Goal: Check status: Check status

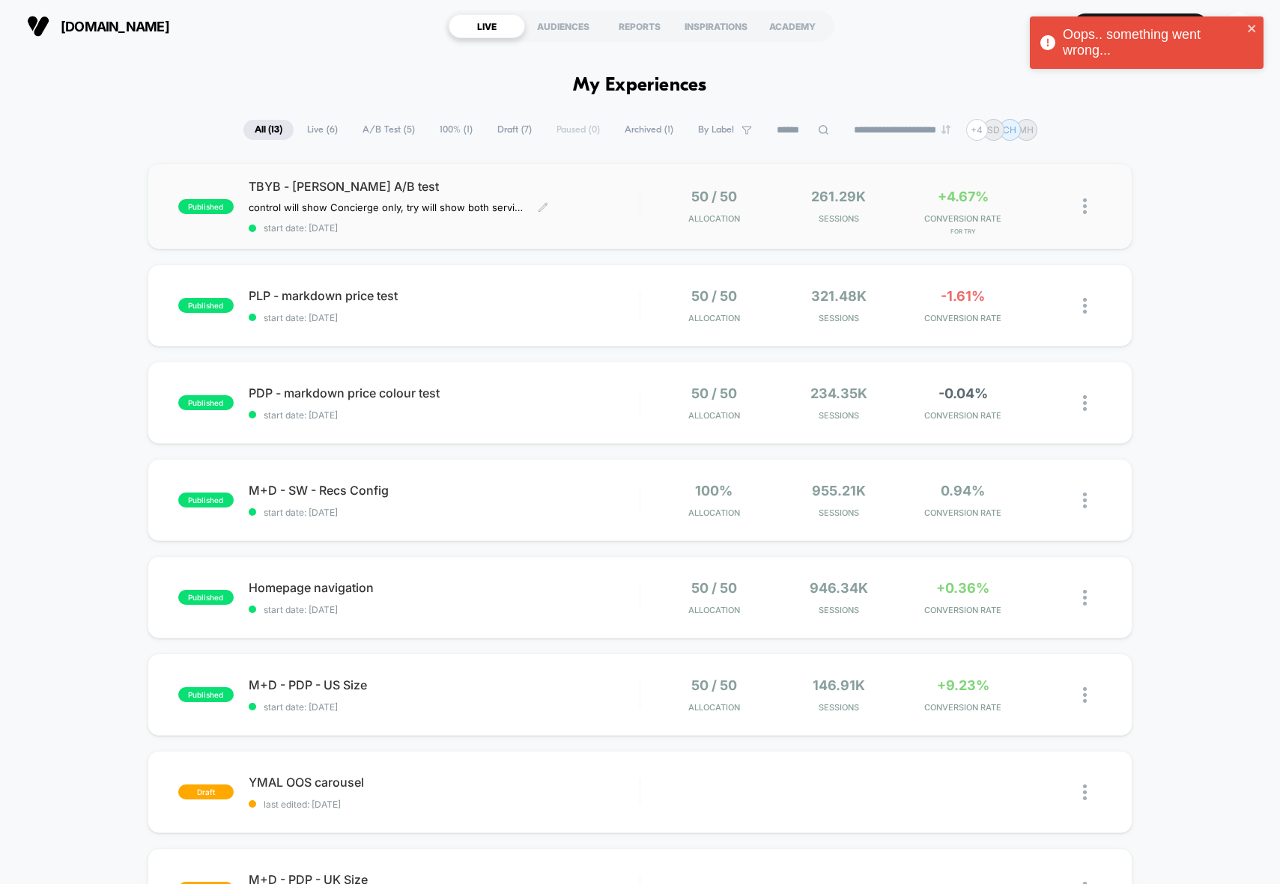
click at [633, 201] on div "TBYB - [PERSON_NAME] A/B test control will show Concierge only, try will show b…" at bounding box center [444, 206] width 391 height 55
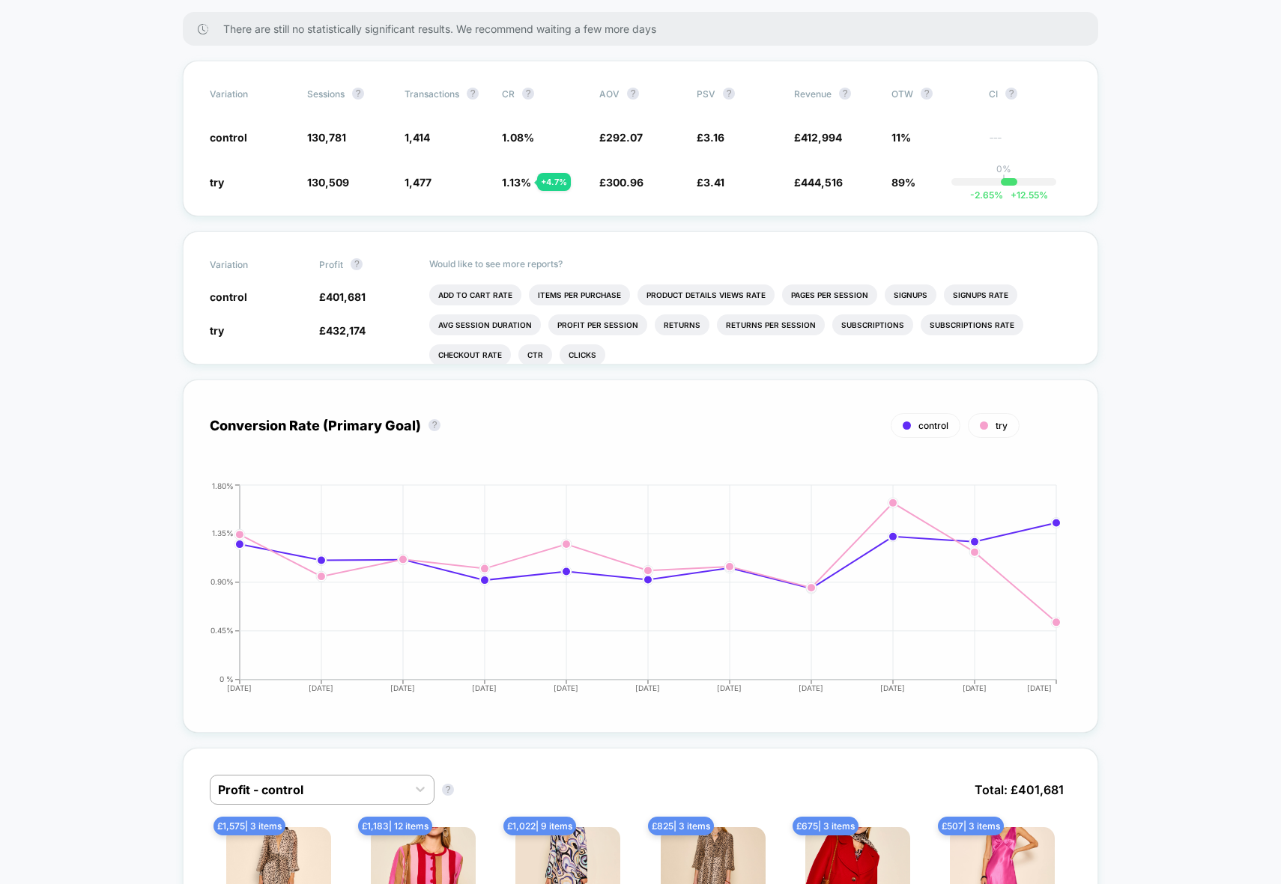
scroll to position [289, 0]
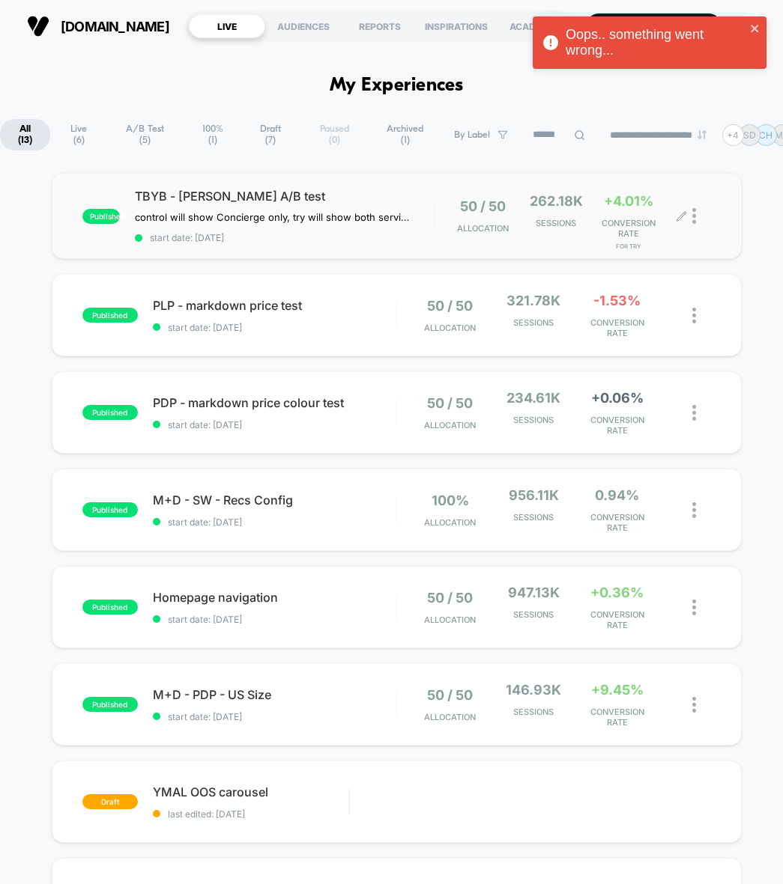
click at [709, 220] on div at bounding box center [701, 216] width 19 height 46
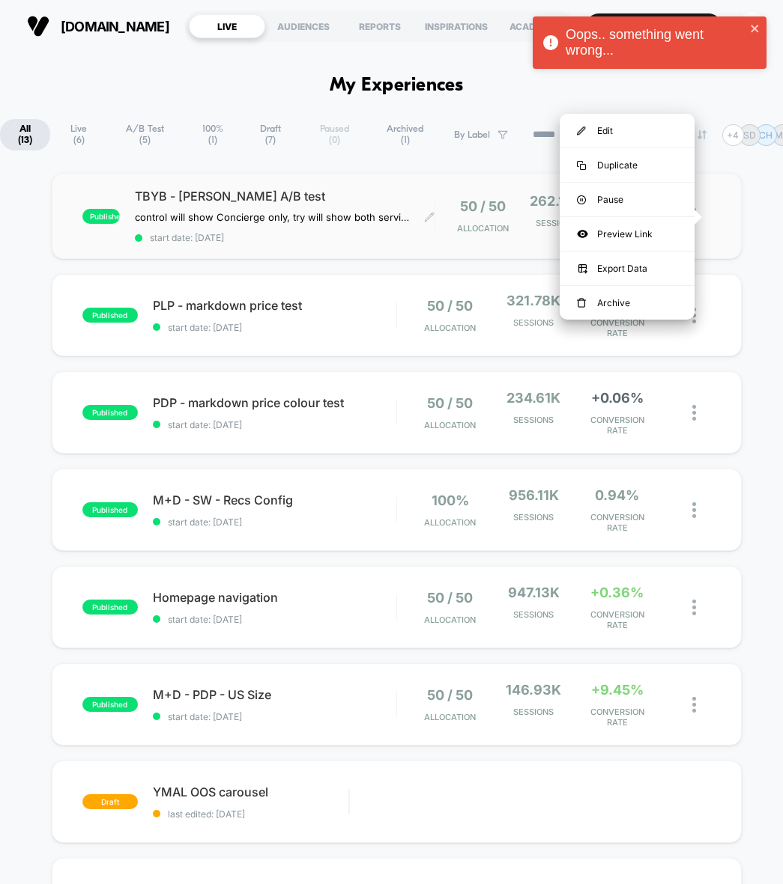
click at [280, 228] on div "TBYB - [PERSON_NAME] A/B test control will show Concierge only, try will show b…" at bounding box center [285, 216] width 300 height 55
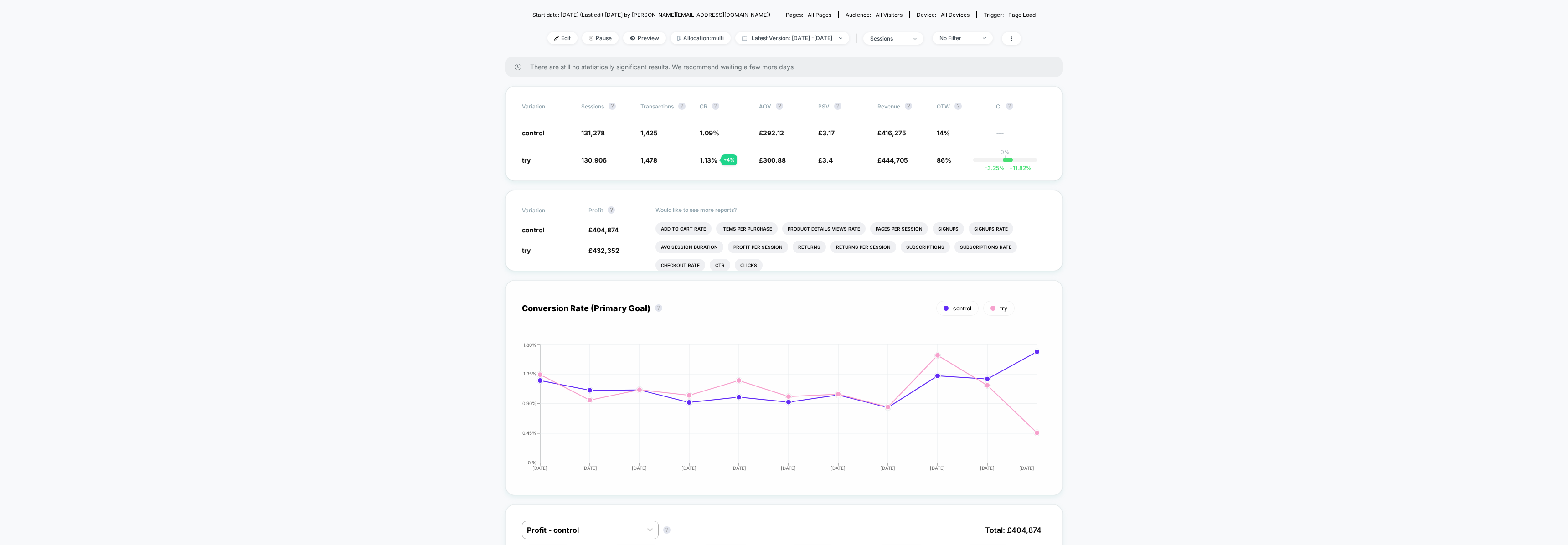
scroll to position [115, 0]
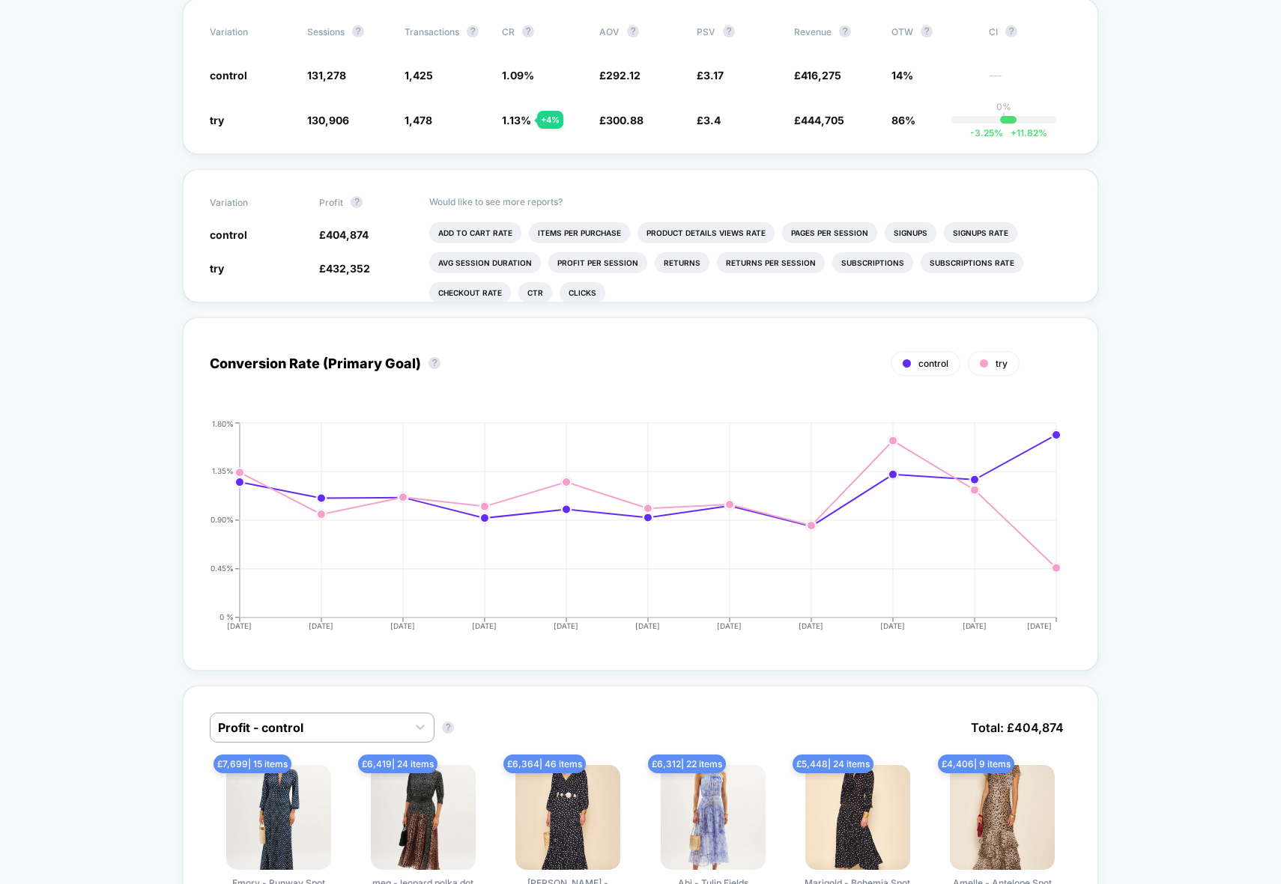
scroll to position [407, 0]
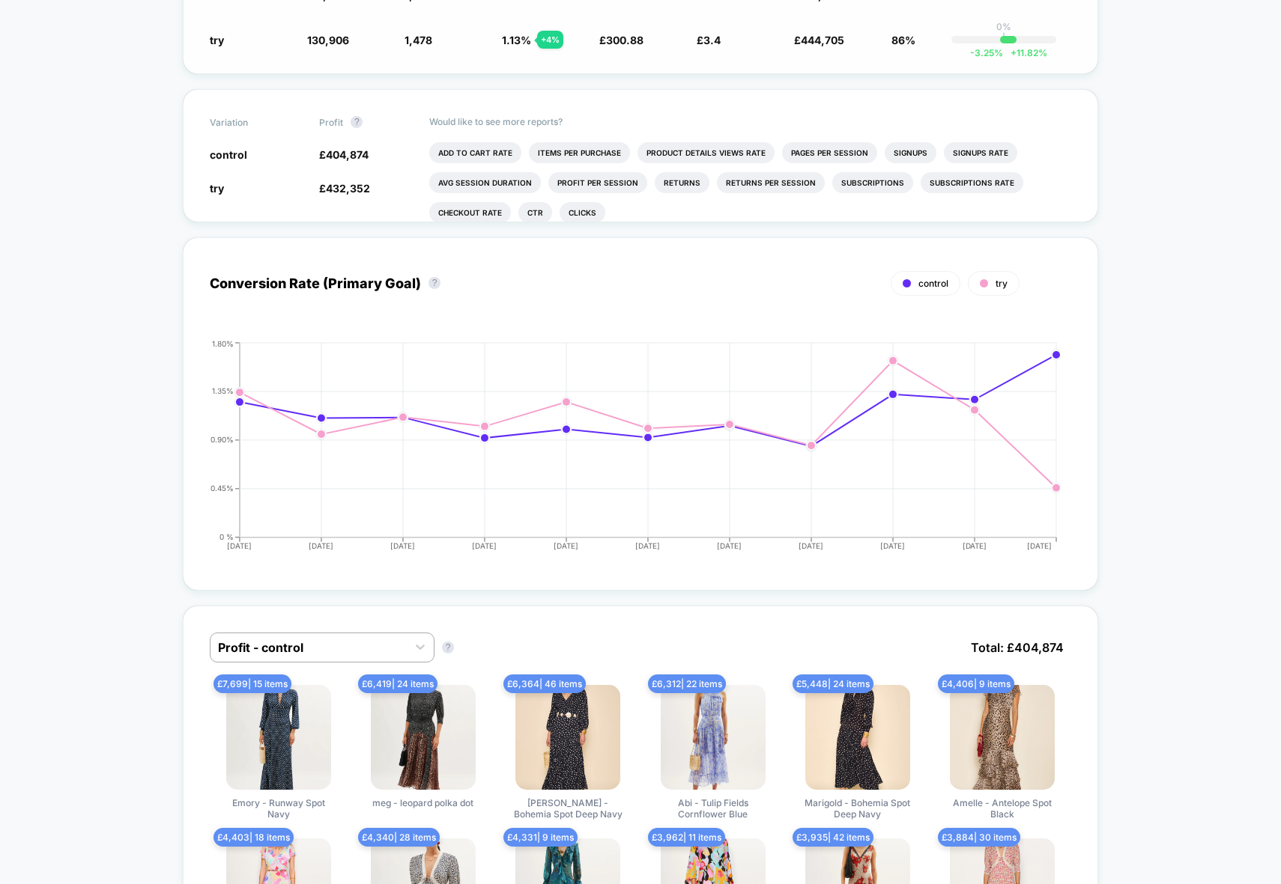
scroll to position [183, 0]
